Goal: Transaction & Acquisition: Book appointment/travel/reservation

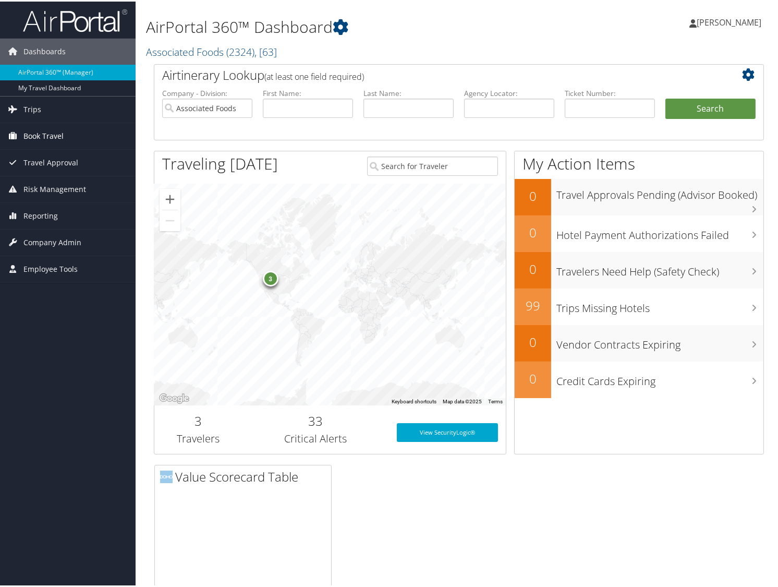
click at [5, 129] on icon at bounding box center [13, 134] width 16 height 16
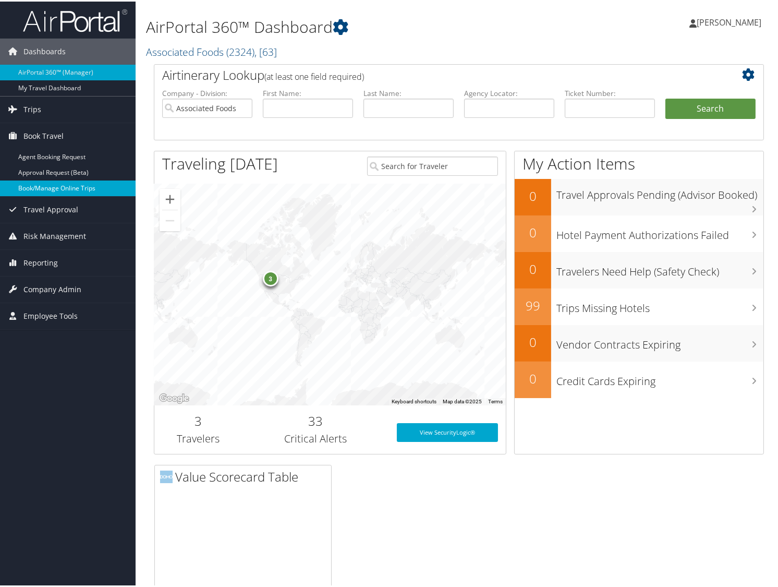
click at [48, 188] on link "Book/Manage Online Trips" at bounding box center [68, 187] width 136 height 16
